Goal: Information Seeking & Learning: Check status

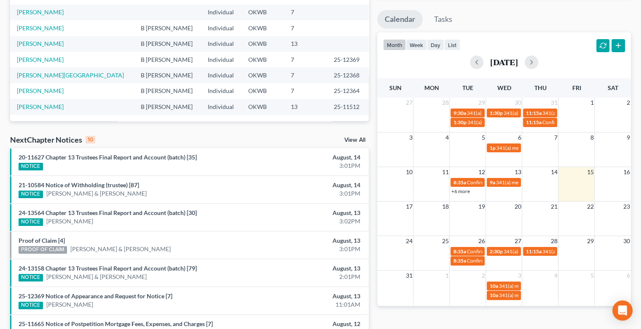
scroll to position [158, 0]
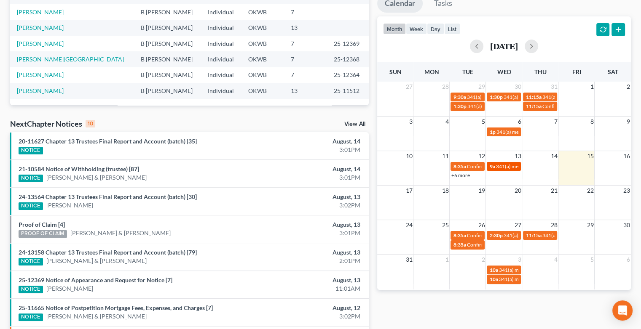
click at [505, 166] on span "341(a) meeting for [PERSON_NAME] & [PERSON_NAME]" at bounding box center [558, 166] width 126 height 6
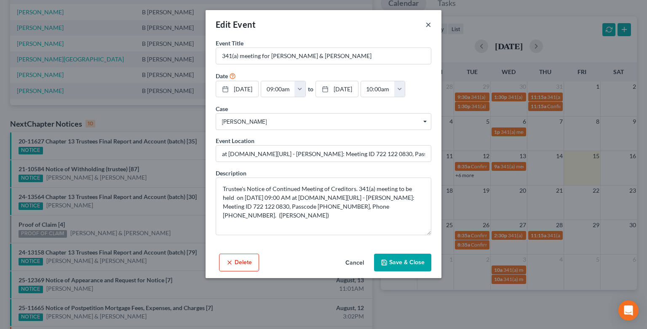
click at [428, 26] on button "×" at bounding box center [429, 24] width 6 height 10
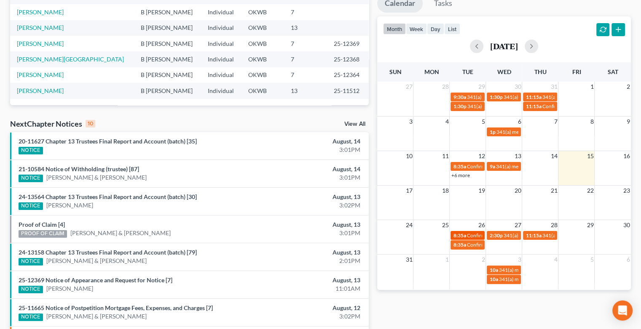
click at [466, 233] on span "Confirmation hearing for [PERSON_NAME] & [PERSON_NAME]" at bounding box center [536, 236] width 140 height 6
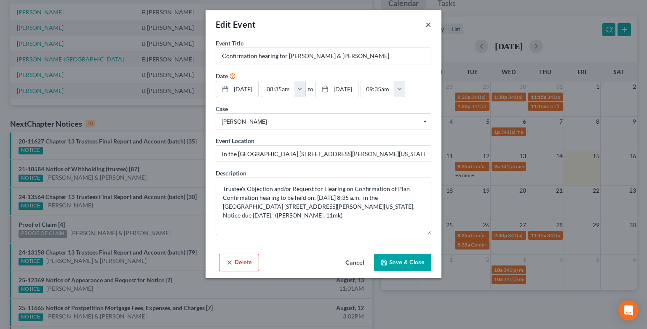
click at [427, 26] on button "×" at bounding box center [429, 24] width 6 height 10
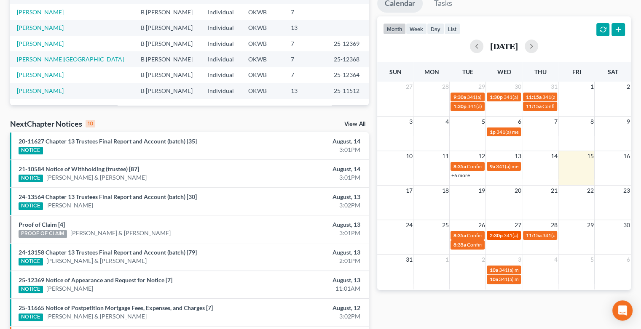
click at [501, 235] on span "2:30p" at bounding box center [495, 236] width 13 height 6
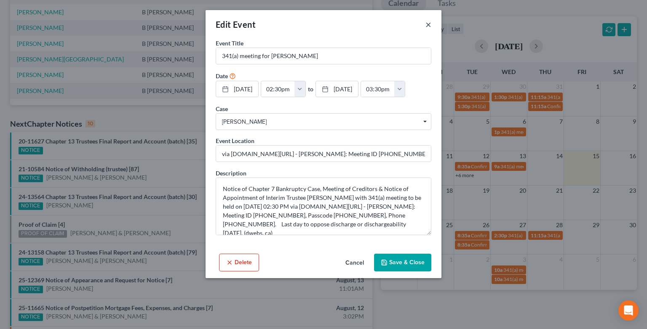
click at [426, 26] on button "×" at bounding box center [429, 24] width 6 height 10
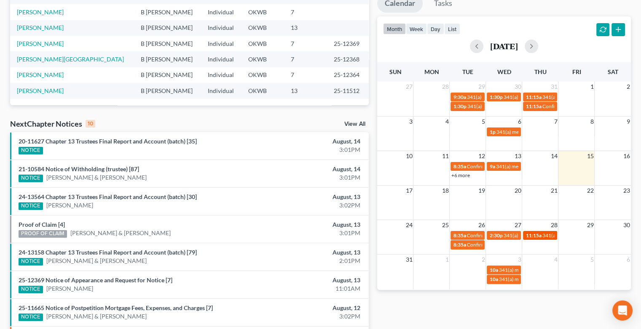
click at [538, 233] on span "11:15a" at bounding box center [533, 236] width 16 height 6
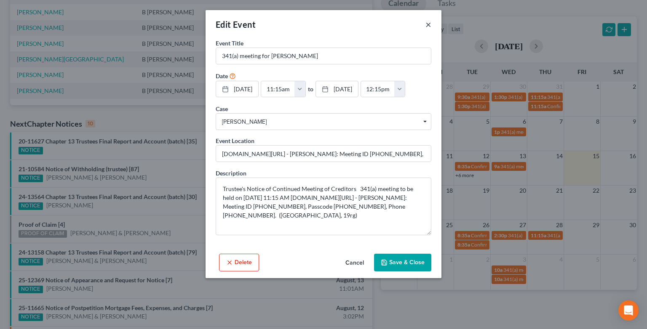
click at [427, 25] on button "×" at bounding box center [429, 24] width 6 height 10
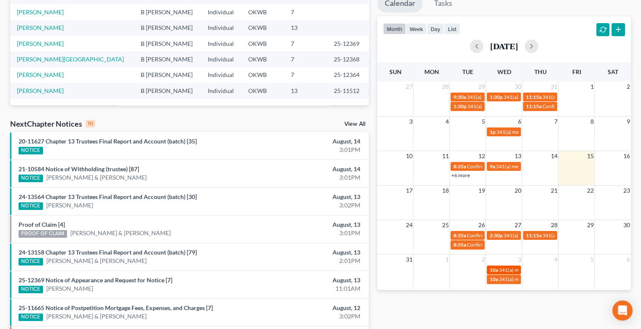
click at [505, 267] on span "341(a) meeting for [PERSON_NAME]" at bounding box center [538, 270] width 81 height 6
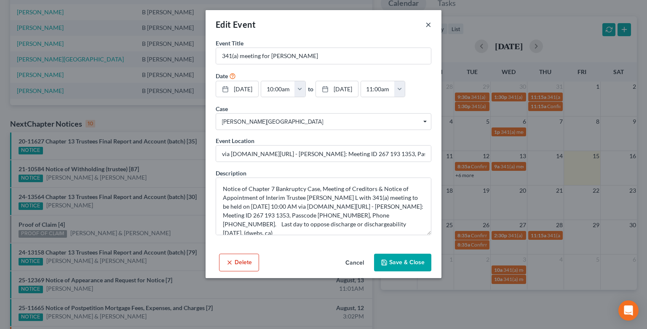
click at [428, 22] on button "×" at bounding box center [429, 24] width 6 height 10
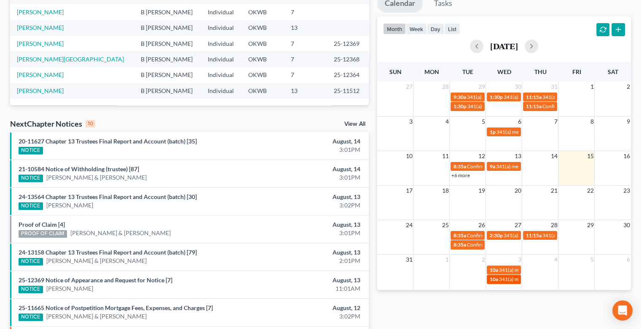
click at [494, 280] on span "10a" at bounding box center [493, 279] width 8 height 6
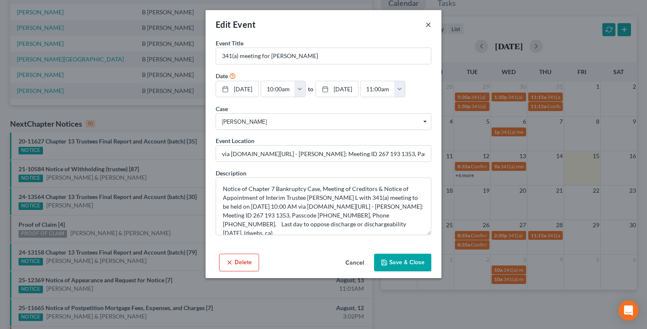
click at [427, 23] on button "×" at bounding box center [429, 24] width 6 height 10
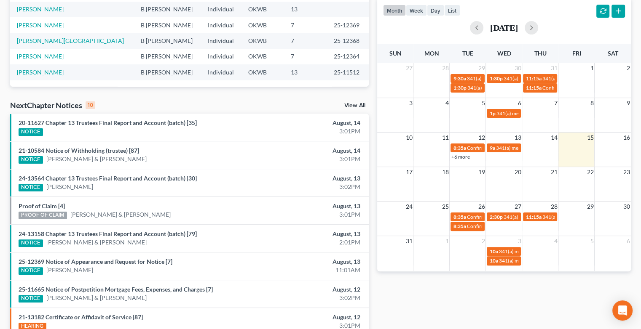
scroll to position [174, 0]
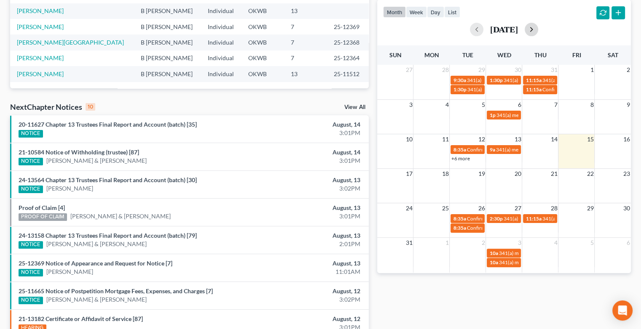
click at [538, 28] on button "button" at bounding box center [531, 29] width 13 height 13
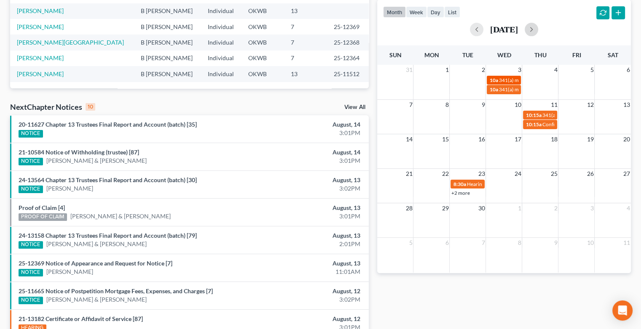
click at [499, 79] on span "341(a) meeting for [PERSON_NAME]" at bounding box center [538, 80] width 81 height 6
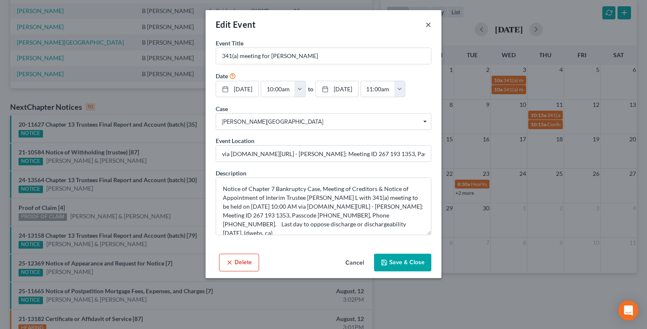
click at [428, 24] on button "×" at bounding box center [429, 24] width 6 height 10
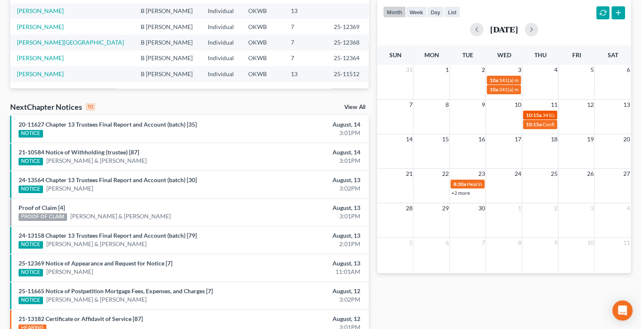
click at [541, 115] on span "10:15a" at bounding box center [533, 115] width 16 height 6
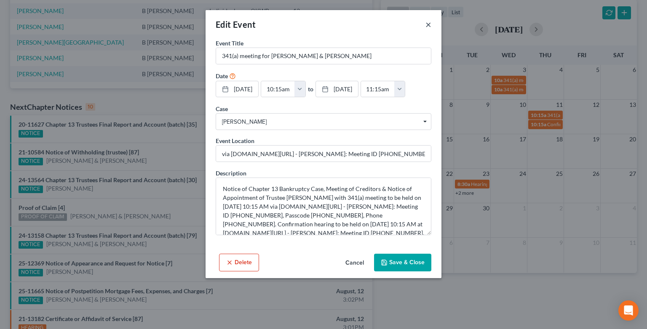
click at [428, 27] on button "×" at bounding box center [429, 24] width 6 height 10
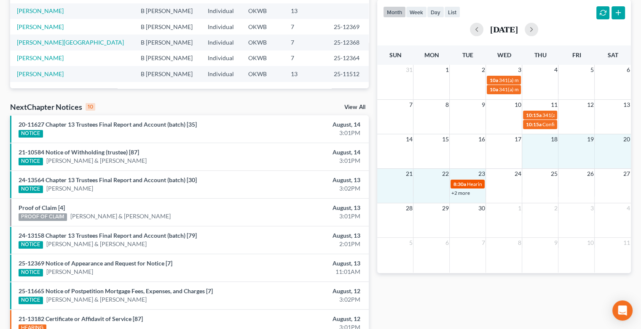
drag, startPoint x: 532, startPoint y: 155, endPoint x: 467, endPoint y: 180, distance: 69.9
click at [467, 180] on div "31 1 2 3 4 5 6 10a 341(a) meeting for [PERSON_NAME] 10a 341(a) meeting for [PER…" at bounding box center [504, 169] width 254 height 208
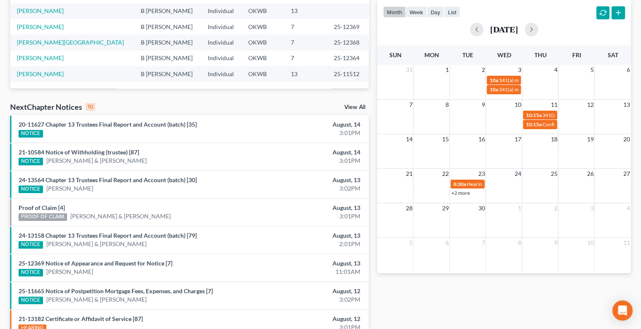
click at [452, 195] on link "+2 more" at bounding box center [460, 193] width 19 height 6
